Goal: Task Accomplishment & Management: Complete application form

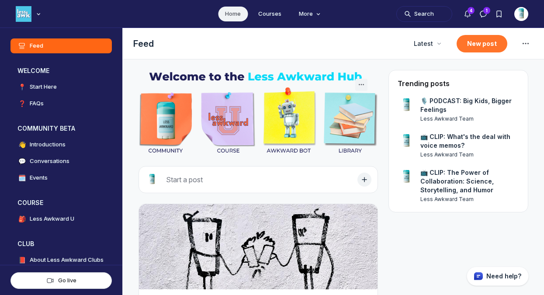
scroll to position [2171, 1675]
click at [465, 12] on icon "Notifications" at bounding box center [468, 14] width 9 height 9
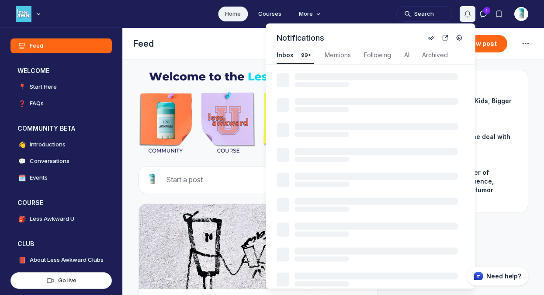
scroll to position [1184, 1881]
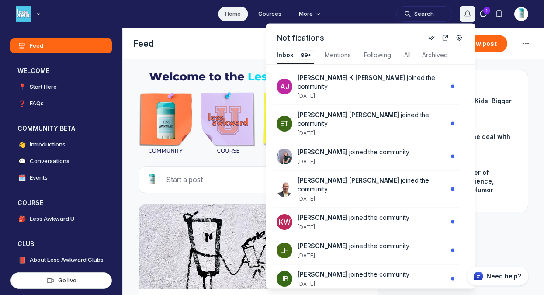
click at [465, 12] on icon "Notifications" at bounding box center [468, 14] width 9 height 9
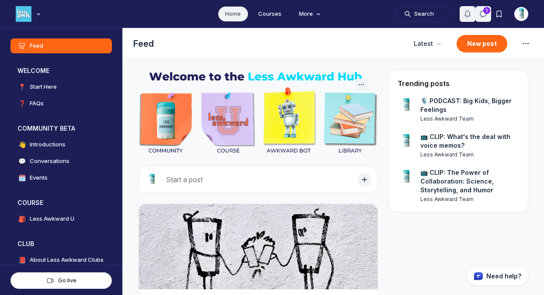
click at [484, 17] on icon "Direct messages" at bounding box center [483, 14] width 9 height 9
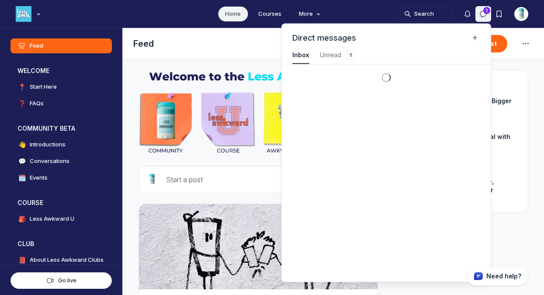
scroll to position [1184, 1970]
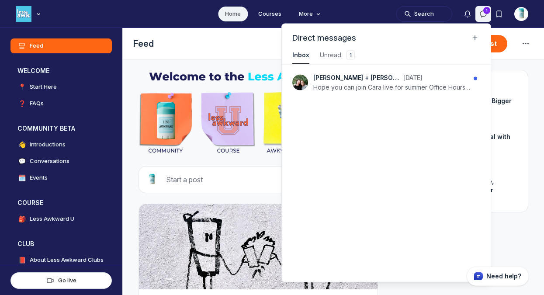
click at [484, 17] on icon "Direct messages" at bounding box center [483, 14] width 9 height 9
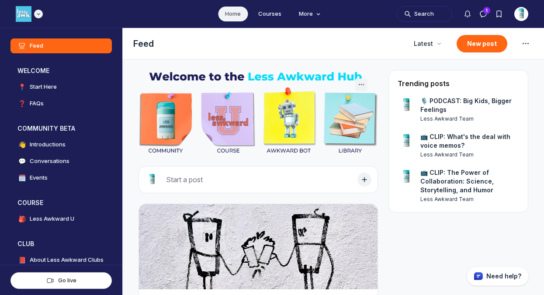
click at [31, 15] on img "Main navigation bar" at bounding box center [24, 14] width 16 height 16
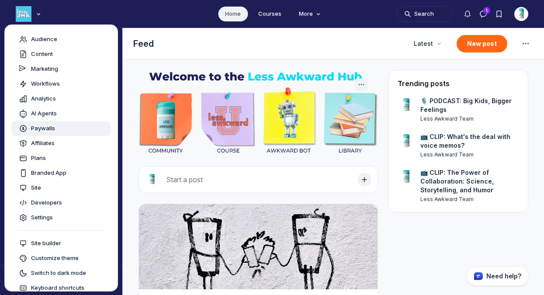
click at [53, 128] on span "Paywalls" at bounding box center [43, 128] width 24 height 9
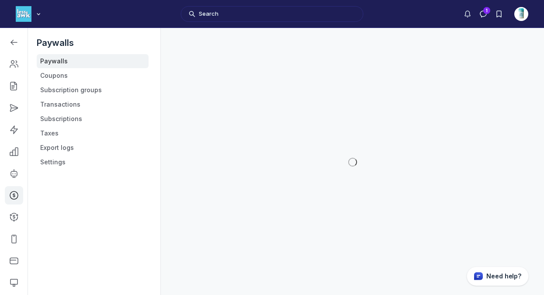
scroll to position [2307, 1246]
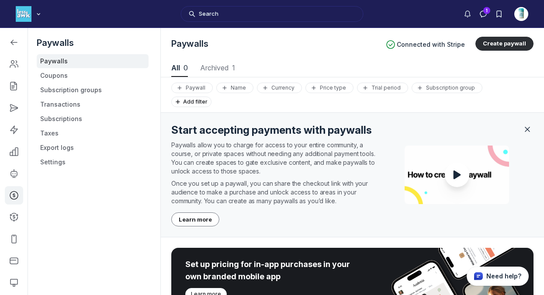
scroll to position [1184, 2725]
click at [54, 79] on link "Coupons" at bounding box center [93, 76] width 112 height 14
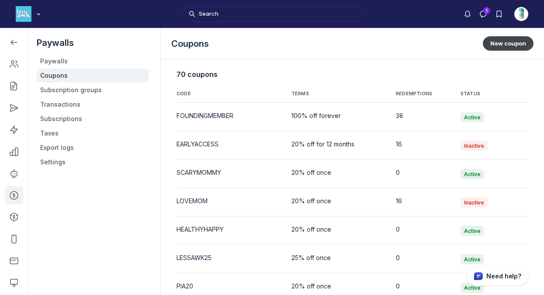
click at [506, 45] on button "New coupon" at bounding box center [508, 43] width 51 height 14
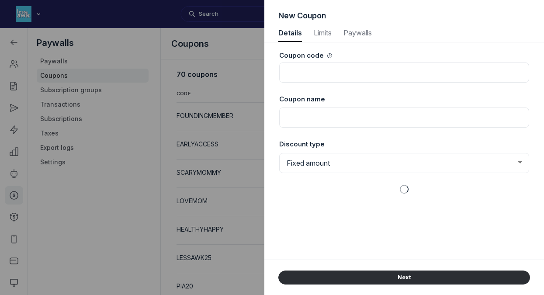
select select "1"
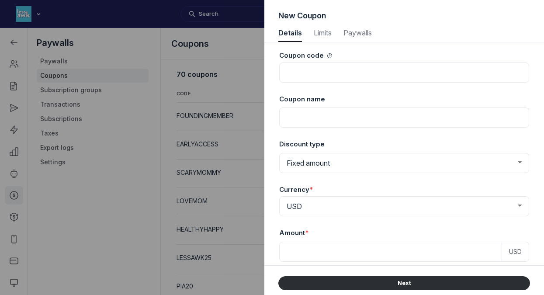
scroll to position [1184, 2227]
click at [376, 80] on input at bounding box center [404, 73] width 250 height 20
type input "A"
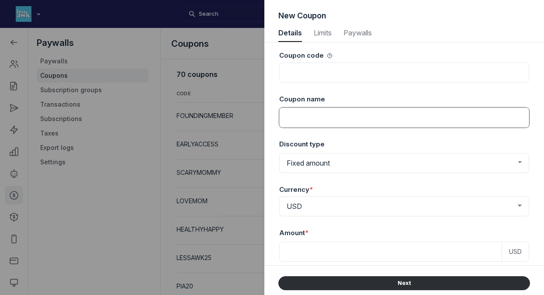
click at [359, 123] on input at bounding box center [404, 118] width 250 height 20
drag, startPoint x: 342, startPoint y: 116, endPoint x: 278, endPoint y: 116, distance: 63.8
click at [278, 116] on div "Coupon code Coupon name Athenian Parents [DATE]-[DATE] Discount type Fixed amou…" at bounding box center [405, 153] width 280 height 223
type input "Athenian Parents [DATE]-[DATE]"
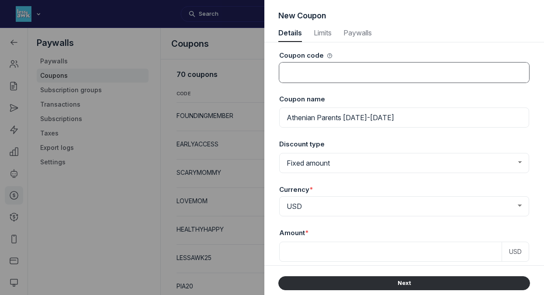
click at [321, 71] on input at bounding box center [404, 73] width 250 height 20
paste input "Athenian Parents"
click at [318, 70] on input "Athenian Parents" at bounding box center [404, 73] width 250 height 20
click at [362, 75] on input "AthenianParents" at bounding box center [404, 73] width 250 height 20
drag, startPoint x: 362, startPoint y: 75, endPoint x: 262, endPoint y: 66, distance: 100.2
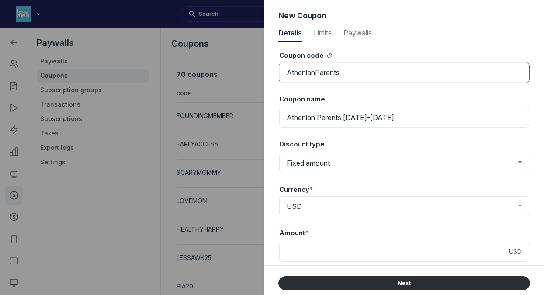
click at [262, 66] on div "New Coupon Details Details Limits Limits Paywalls Paywalls Coupon code Athenian…" at bounding box center [272, 147] width 544 height 295
type input "ATHENIANPARENTS"
click at [348, 166] on select "Fixed amount Percentage discount" at bounding box center [404, 163] width 250 height 20
select select "PaywallCoupons::Percent"
click at [279, 153] on select "Fixed amount Percentage discount" at bounding box center [404, 163] width 250 height 20
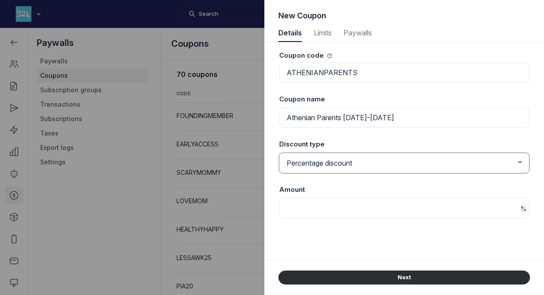
scroll to position [1184, 2257]
click at [326, 206] on input at bounding box center [404, 208] width 250 height 20
type input "100"
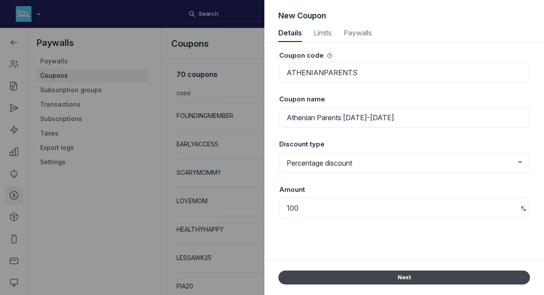
click at [395, 274] on button "Next" at bounding box center [405, 278] width 252 height 14
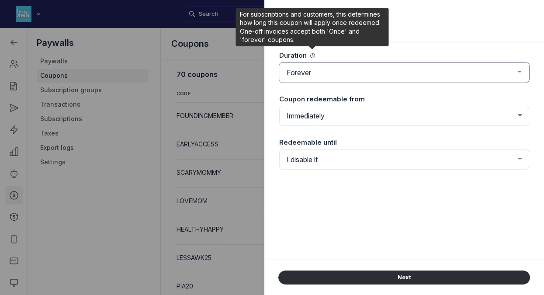
click at [319, 72] on select "Forever Once Repeating" at bounding box center [404, 73] width 250 height 20
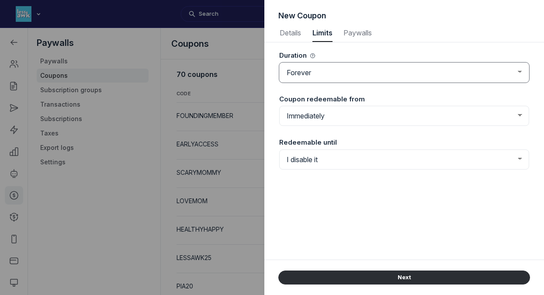
select select "once"
click at [279, 63] on select "Forever Once Repeating" at bounding box center [404, 73] width 250 height 20
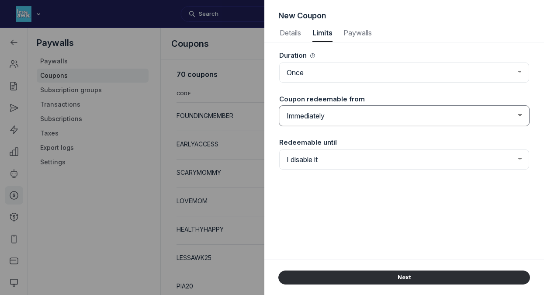
click at [338, 114] on select "Immediately From a set date" at bounding box center [404, 116] width 250 height 20
click at [279, 106] on select "Immediately From a set date" at bounding box center [404, 116] width 250 height 20
click at [338, 157] on select "I disable it Until a set date" at bounding box center [404, 160] width 250 height 20
select select "true"
click at [279, 150] on select "I disable it Until a set date" at bounding box center [404, 160] width 250 height 20
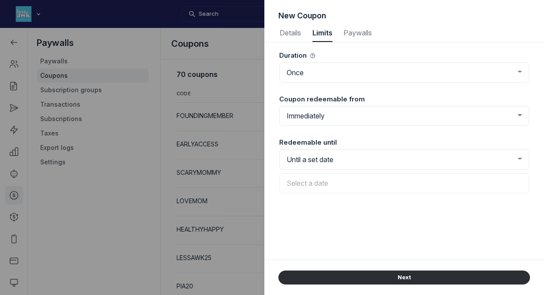
click at [332, 182] on input "text" at bounding box center [404, 183] width 250 height 20
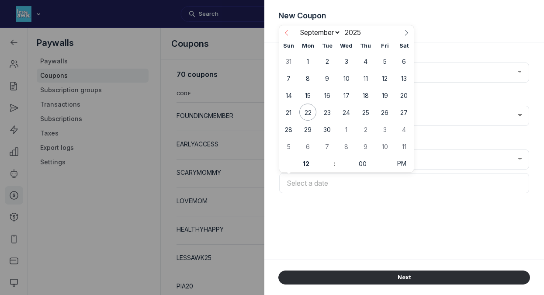
click at [289, 32] on icon at bounding box center [287, 33] width 6 height 6
select select "5"
click at [306, 128] on span "30" at bounding box center [308, 129] width 17 height 17
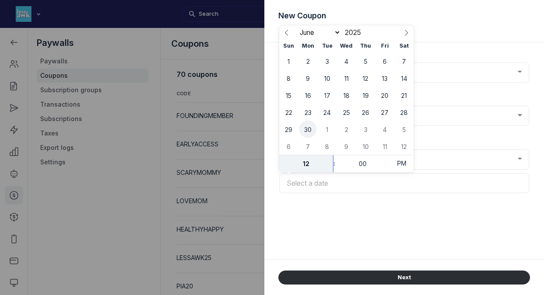
type input "[DATE] 12:00 PM (PDT)"
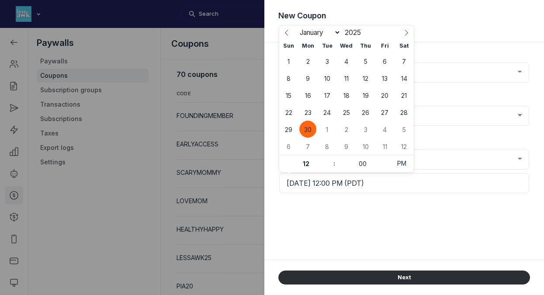
click at [353, 225] on div "Duration Forever Once Repeating Coupon redeemable from Immediately From a set d…" at bounding box center [405, 150] width 252 height 217
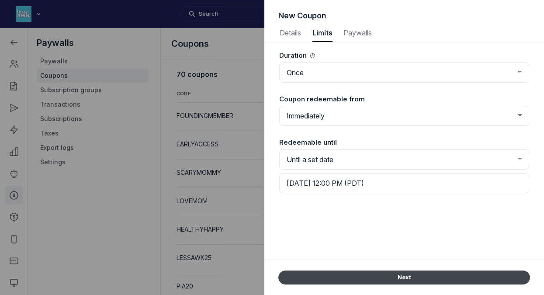
click at [398, 277] on button "Next" at bounding box center [405, 278] width 252 height 14
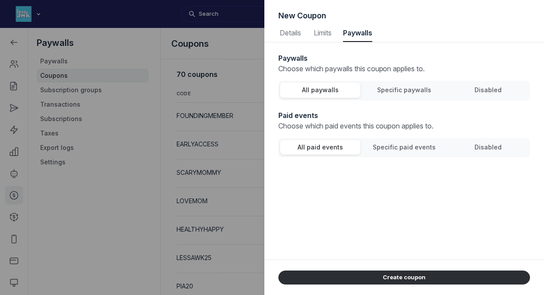
click at [427, 95] on label "Specific paywalls" at bounding box center [404, 90] width 80 height 15
click at [0, 0] on input "Specific paywalls" at bounding box center [0, 0] width 0 height 0
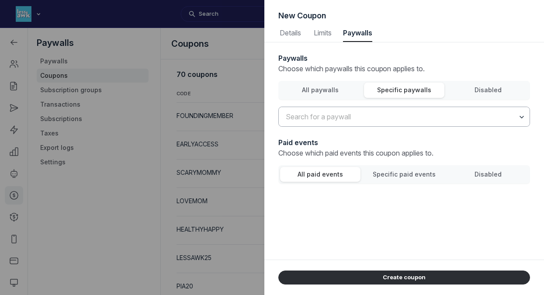
click at [524, 118] on icon "button" at bounding box center [522, 116] width 9 height 9
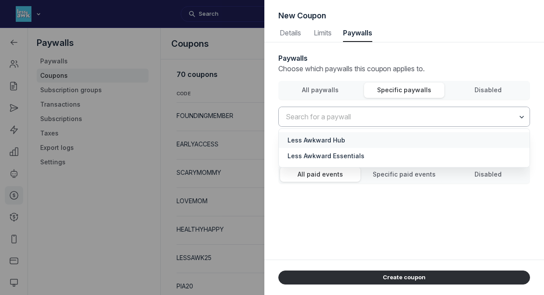
click at [524, 118] on icon "button" at bounding box center [522, 116] width 9 height 9
click at [493, 90] on span "Disabled" at bounding box center [488, 89] width 27 height 7
click at [0, 0] on input "Disabled" at bounding box center [0, 0] width 0 height 0
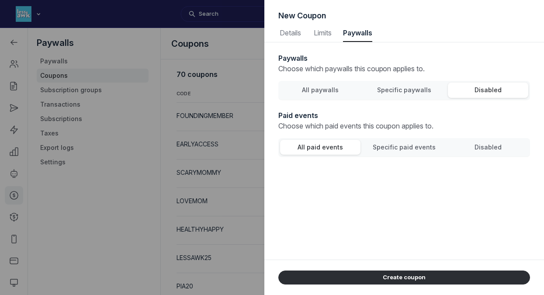
click at [326, 90] on span "All paywalls" at bounding box center [320, 89] width 37 height 7
click at [0, 0] on input "All paywalls" at bounding box center [0, 0] width 0 height 0
click at [411, 146] on span "Specific paid events" at bounding box center [404, 146] width 63 height 7
click at [0, 0] on input "Specific paid events" at bounding box center [0, 0] width 0 height 0
click at [526, 168] on button "button" at bounding box center [524, 173] width 12 height 19
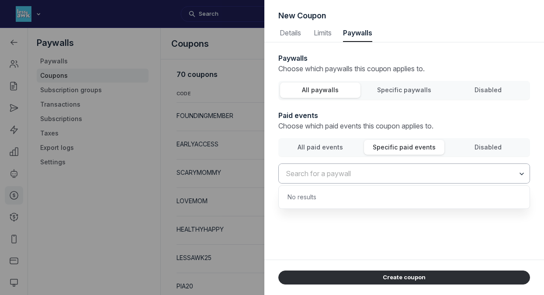
click at [526, 168] on button "button" at bounding box center [524, 173] width 12 height 19
click at [316, 89] on span "All paywalls" at bounding box center [320, 89] width 37 height 7
click at [0, 0] on input "All paywalls" at bounding box center [0, 0] width 0 height 0
click at [388, 90] on span "Specific paywalls" at bounding box center [404, 89] width 54 height 7
click at [0, 0] on input "Specific paywalls" at bounding box center [0, 0] width 0 height 0
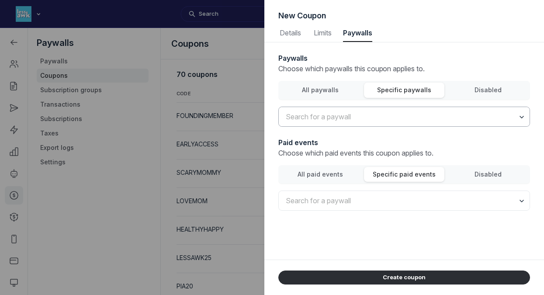
click at [381, 114] on input "text" at bounding box center [404, 116] width 251 height 19
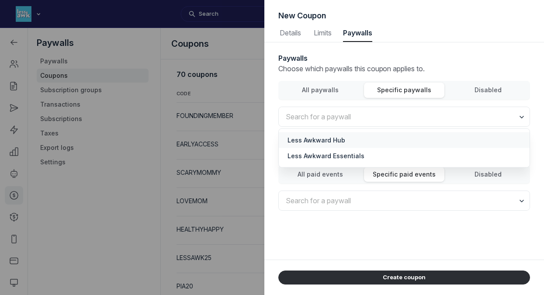
click at [351, 139] on span "Less Awkward Hub" at bounding box center [404, 140] width 233 height 9
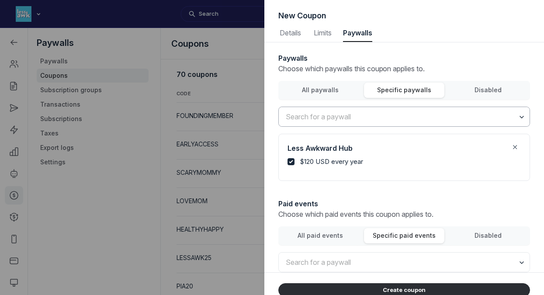
click at [360, 116] on input "text" at bounding box center [404, 116] width 251 height 19
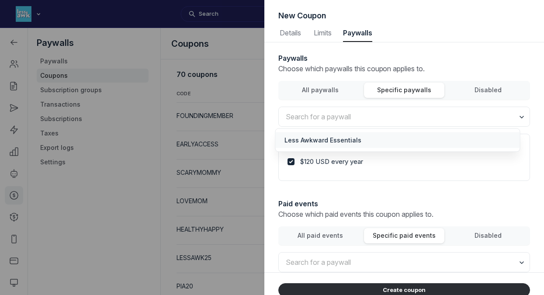
click at [342, 139] on span "Less Awkward Essentials" at bounding box center [398, 140] width 227 height 9
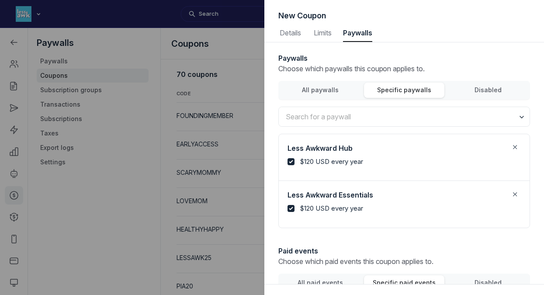
click at [512, 192] on icon "button" at bounding box center [516, 196] width 9 height 9
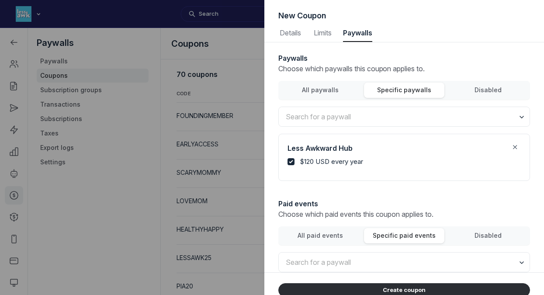
click at [512, 145] on icon "button" at bounding box center [516, 148] width 9 height 9
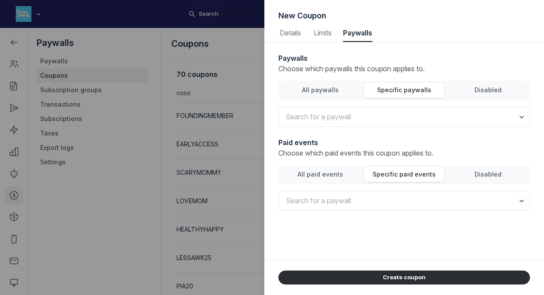
click at [311, 89] on span "All paywalls" at bounding box center [320, 89] width 37 height 7
click at [0, 0] on input "All paywalls" at bounding box center [0, 0] width 0 height 0
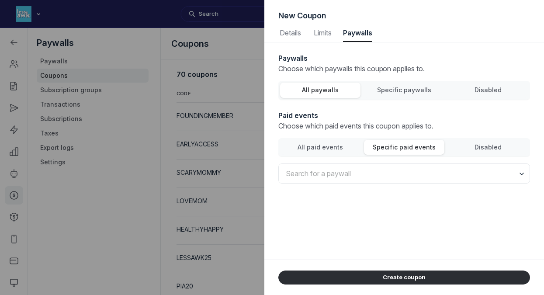
click at [364, 222] on div "Paywalls Choose which paywalls this coupon applies to. All paywalls Specific pa…" at bounding box center [405, 150] width 252 height 217
click at [294, 33] on span "Details" at bounding box center [291, 32] width 24 height 7
select select "PaywallCoupons::Percent"
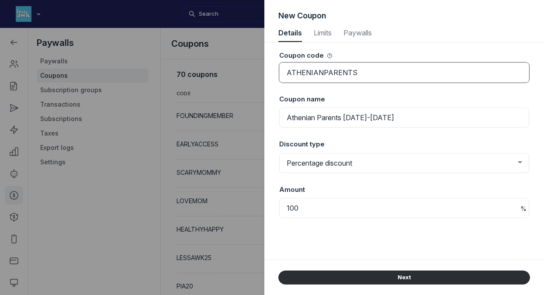
click at [377, 74] on input "ATHENIANPARENTS" at bounding box center [404, 73] width 250 height 20
type input "ATHENIANPARENTS25-26"
click at [380, 242] on div "Coupon code ATHENIANPARENTS25-26 Coupon name Athenian Parents [DATE]-[DATE] Dis…" at bounding box center [405, 150] width 252 height 217
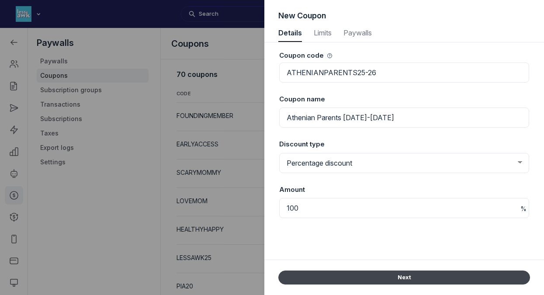
click at [404, 275] on button "Next" at bounding box center [405, 278] width 252 height 14
select select "once"
select select "true"
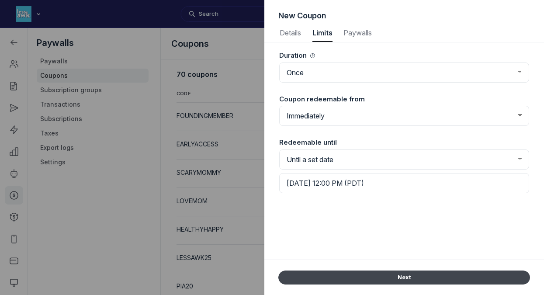
click at [404, 275] on button "Next" at bounding box center [405, 278] width 252 height 14
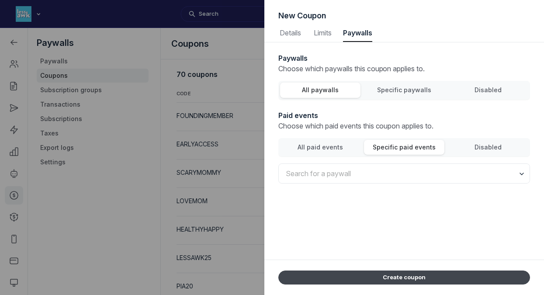
click at [404, 275] on button "Create coupon" at bounding box center [405, 278] width 252 height 14
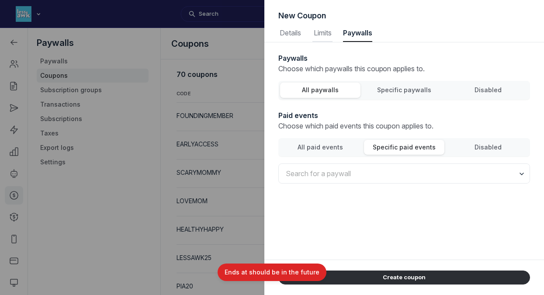
click at [323, 31] on span "Limits" at bounding box center [323, 32] width 20 height 7
select select "once"
select select "true"
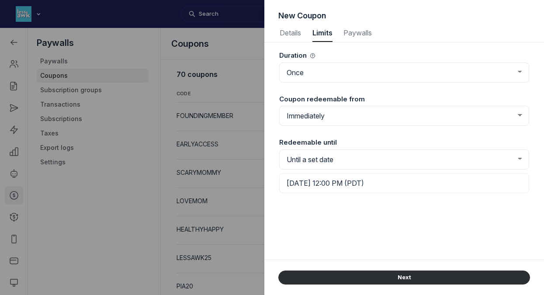
click at [408, 185] on input "[DATE] 12:00 PM (PDT)" at bounding box center [404, 183] width 250 height 20
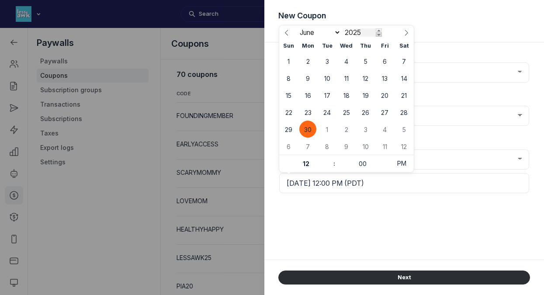
click at [377, 35] on span at bounding box center [379, 34] width 6 height 4
click at [378, 31] on span at bounding box center [379, 30] width 6 height 4
type input "2026"
click at [327, 128] on span "30" at bounding box center [327, 129] width 17 height 17
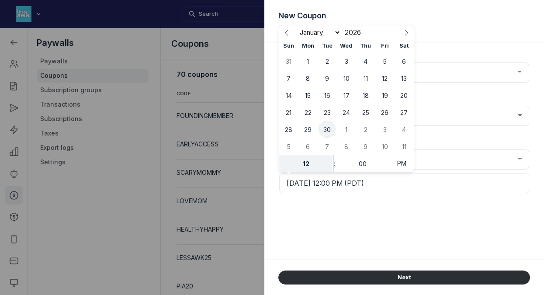
type input "[DATE] 12:00 PM (PDT)"
click at [360, 225] on div "Duration Forever Once Repeating Coupon redeemable from Immediately From a set d…" at bounding box center [405, 150] width 252 height 217
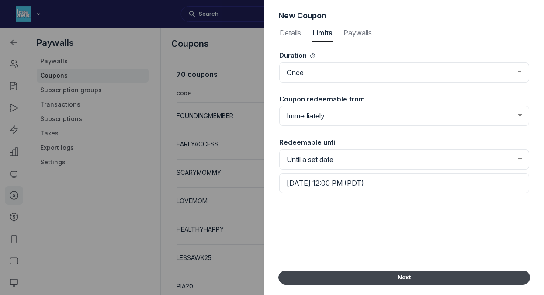
click at [387, 277] on button "Next" at bounding box center [405, 278] width 252 height 14
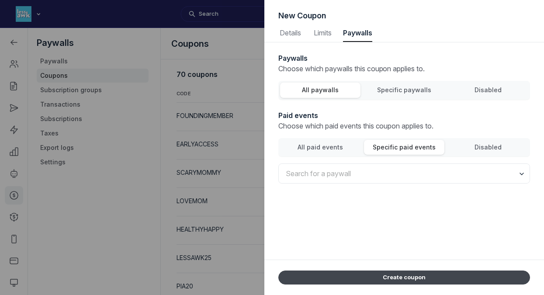
click at [387, 277] on button "Create coupon" at bounding box center [405, 278] width 252 height 14
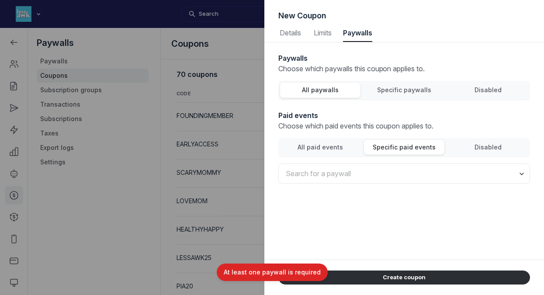
click at [310, 86] on div "All paywalls" at bounding box center [321, 90] width 72 height 10
click at [0, 0] on input "All paywalls" at bounding box center [0, 0] width 0 height 0
click at [326, 144] on span "All paid events" at bounding box center [320, 146] width 45 height 7
click at [0, 0] on input "All paid events" at bounding box center [0, 0] width 0 height 0
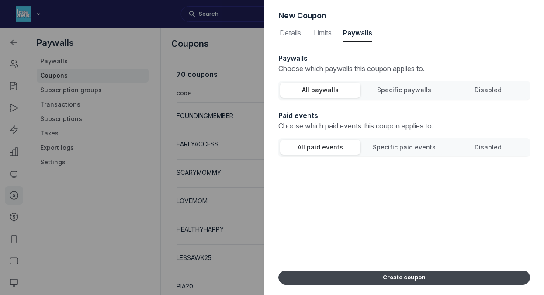
click at [393, 276] on button "Create coupon" at bounding box center [405, 278] width 252 height 14
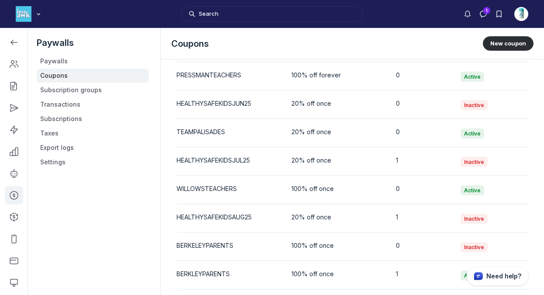
scroll to position [1826, 0]
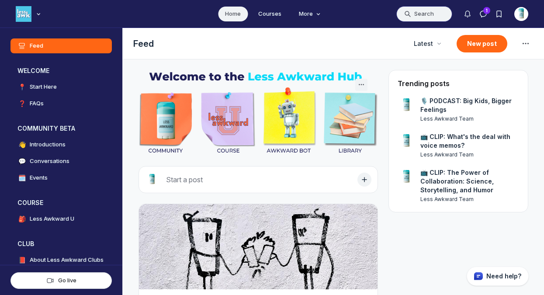
scroll to position [2171, 1675]
click at [416, 12] on button "Search" at bounding box center [425, 14] width 56 height 16
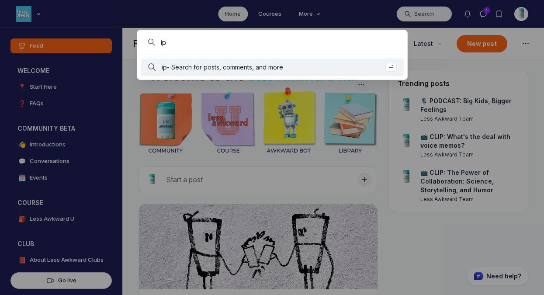
type input "ip"
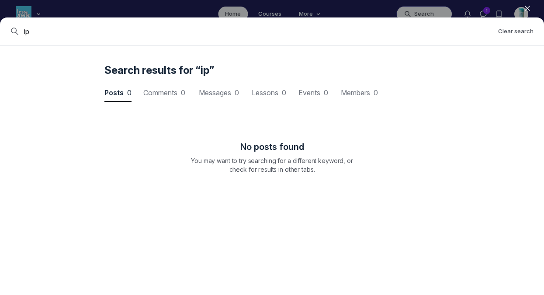
scroll to position [1184, 2635]
click at [510, 30] on button "Clear search" at bounding box center [515, 31] width 35 height 8
